Goal: Find specific page/section: Find specific page/section

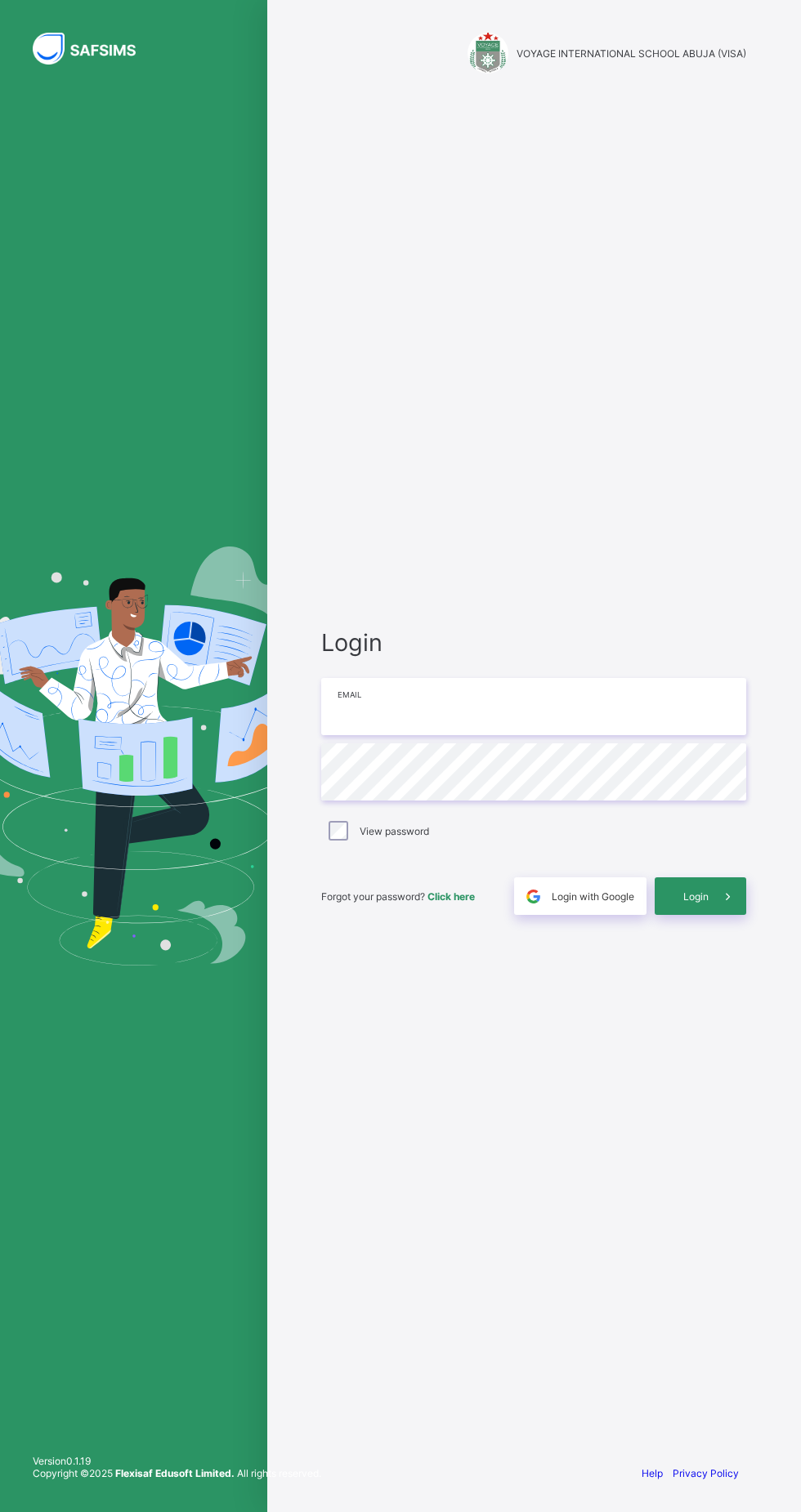
type input "**********"
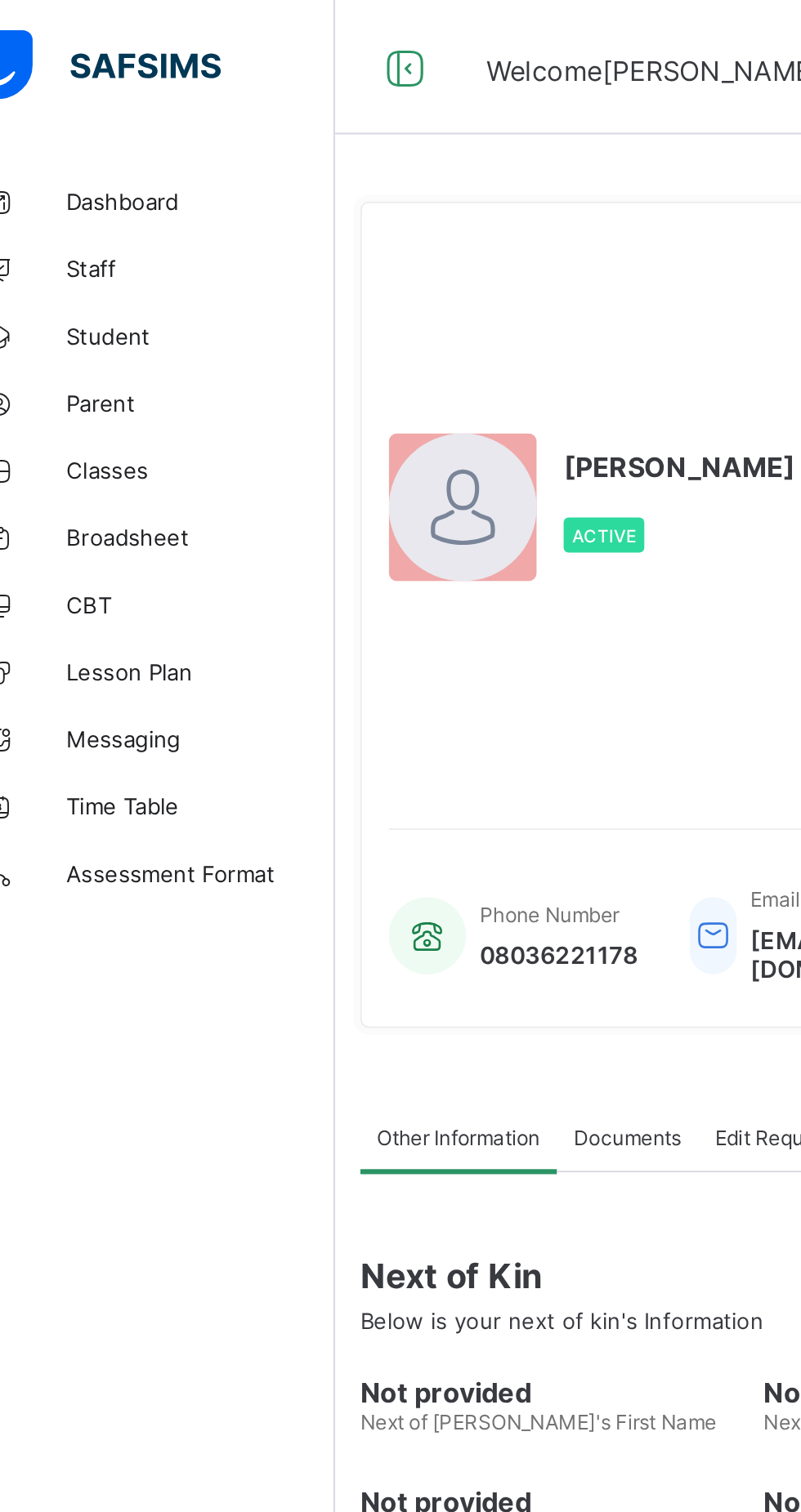
click at [95, 228] on span "Classes" at bounding box center [131, 228] width 131 height 13
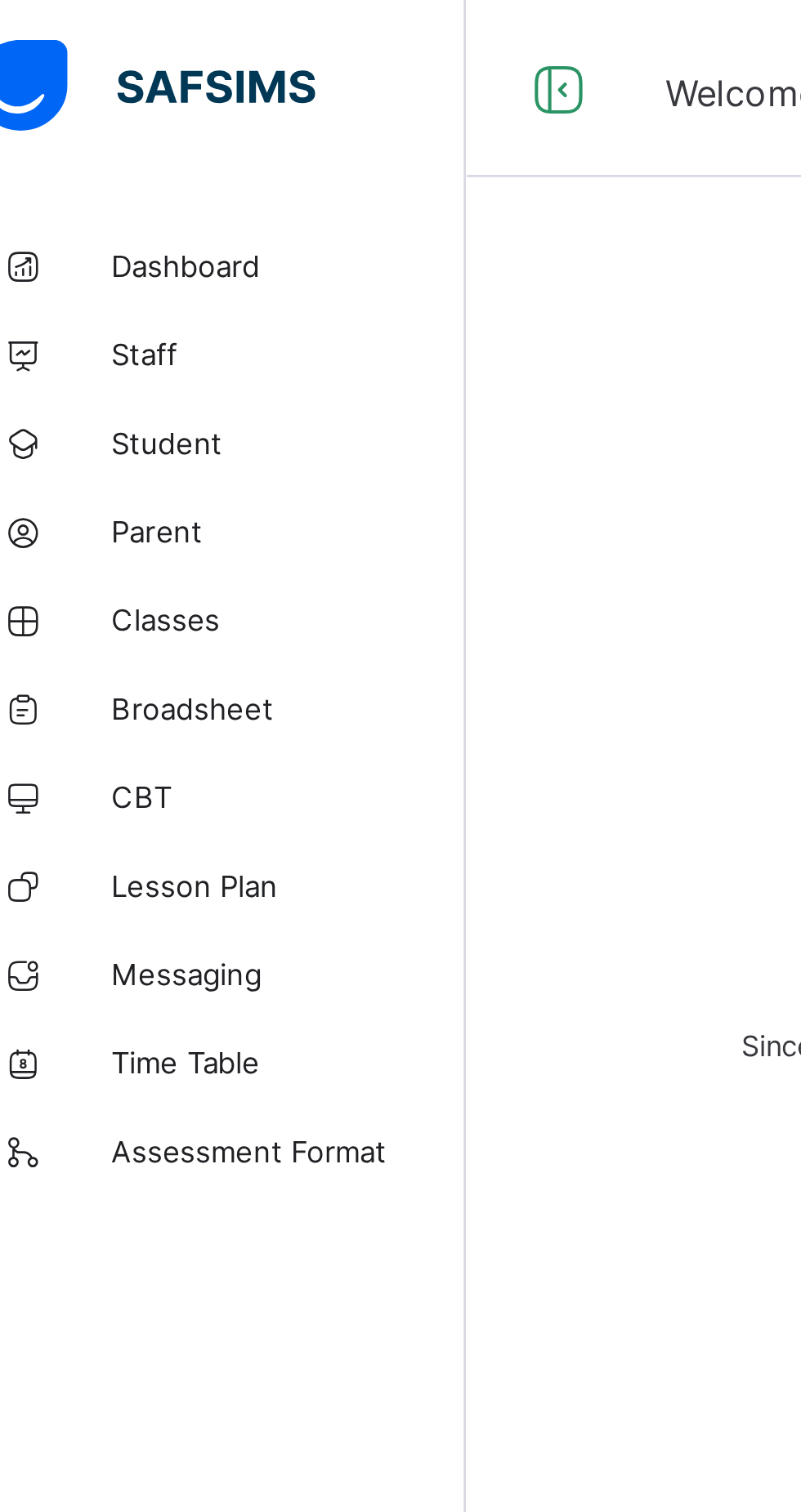
click at [88, 227] on span "Classes" at bounding box center [131, 228] width 131 height 13
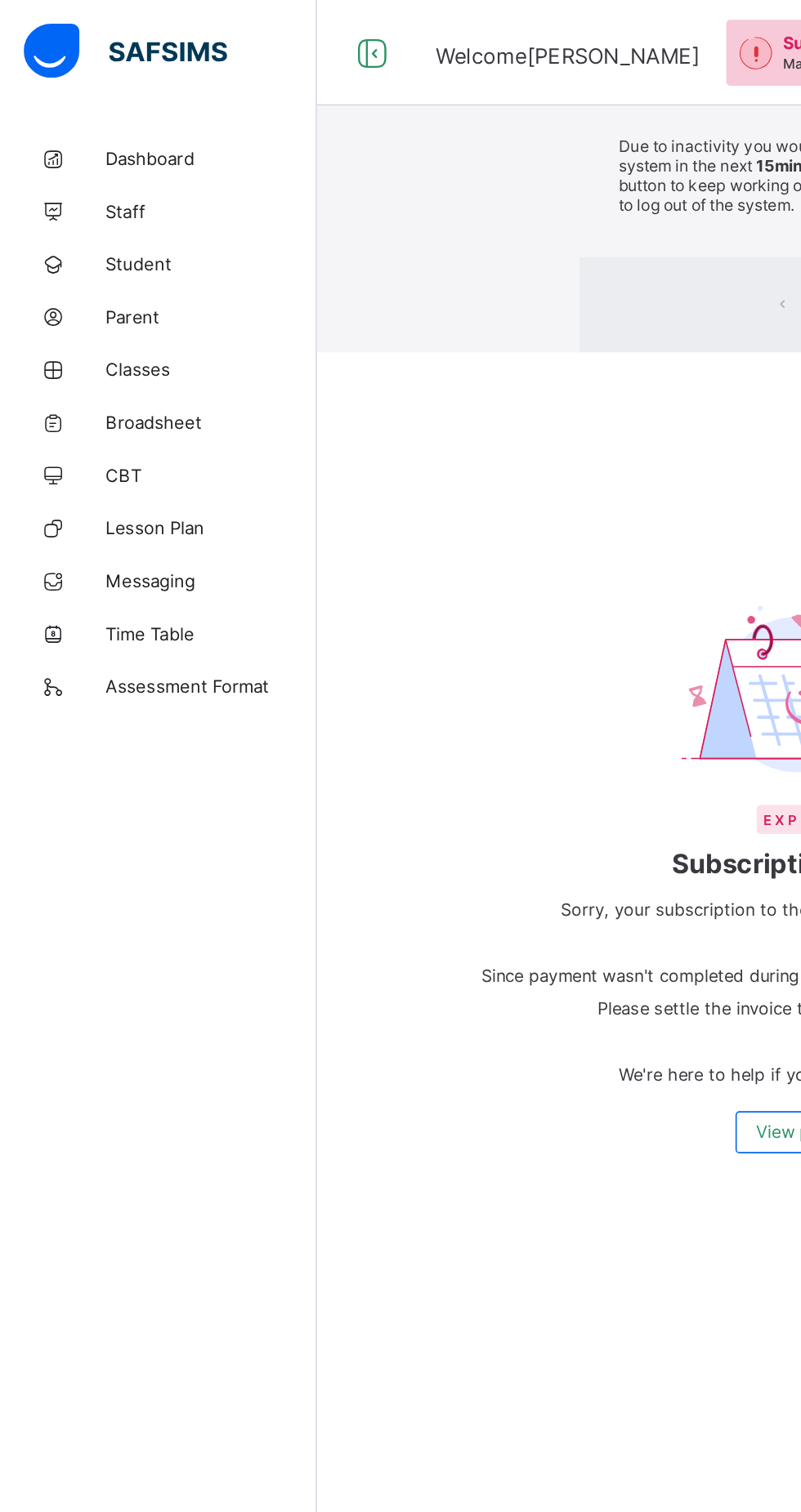
click at [196, 141] on div "× Idle Mode Due to inactivity you would be logged out to the system in the next…" at bounding box center [497, 109] width 604 height 218
click at [196, 132] on div "× Idle Mode Due to inactivity you would be logged out to the system in the next…" at bounding box center [497, 109] width 604 height 218
click at [196, 197] on div "× Idle Mode Due to inactivity you would be logged out to the system in the next…" at bounding box center [497, 109] width 604 height 218
click at [196, 165] on div "× Idle Mode Due to inactivity you would be logged out to the system in the next…" at bounding box center [497, 109] width 604 height 218
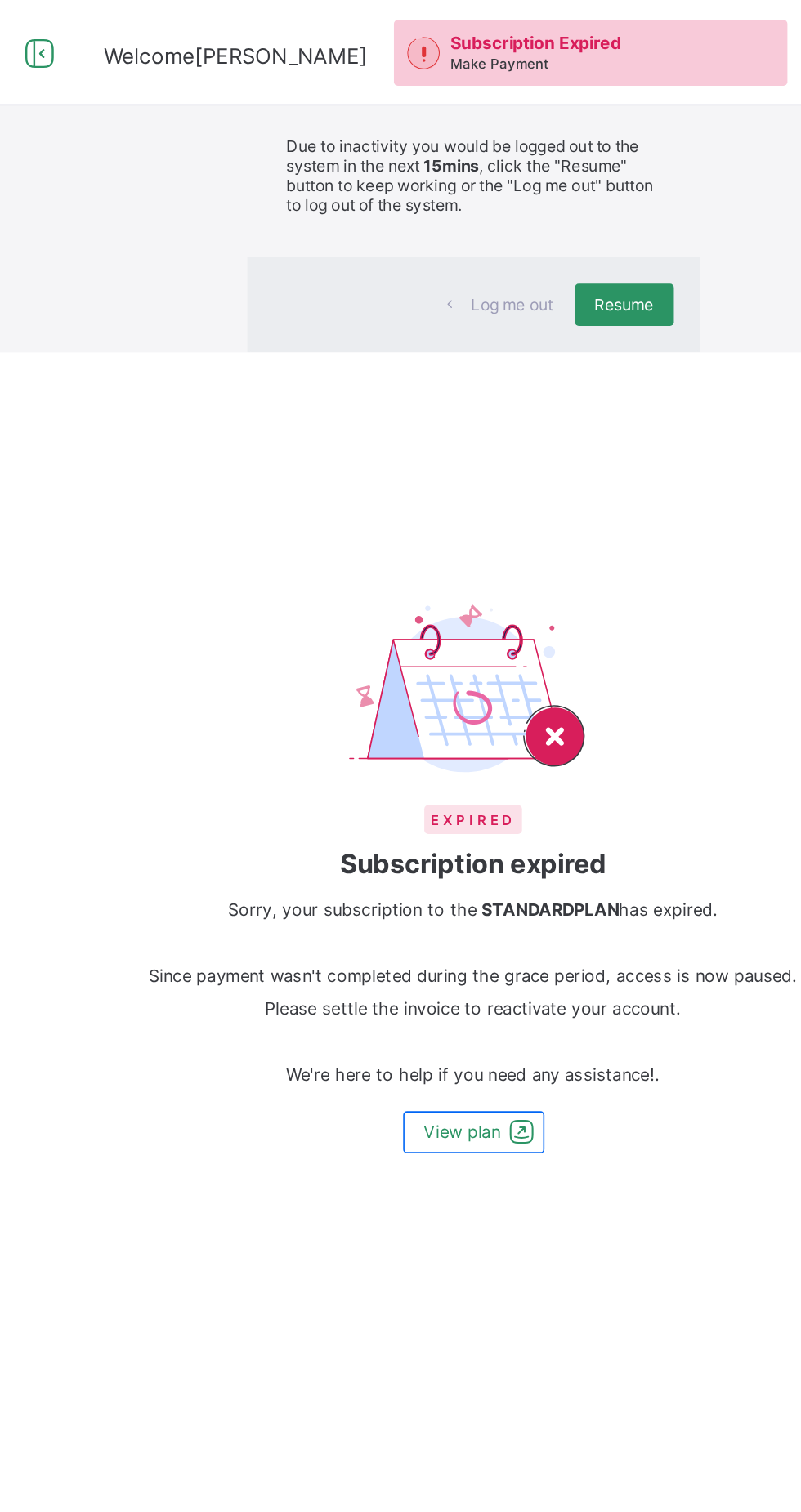
click at [555, 218] on div "× Idle Mode Due to inactivity you would be logged out to the system in the next…" at bounding box center [497, 109] width 604 height 218
click at [561, 218] on div "× Idle Mode Due to inactivity you would be logged out to the system in the next…" at bounding box center [497, 109] width 604 height 218
